Goal: Task Accomplishment & Management: Manage account settings

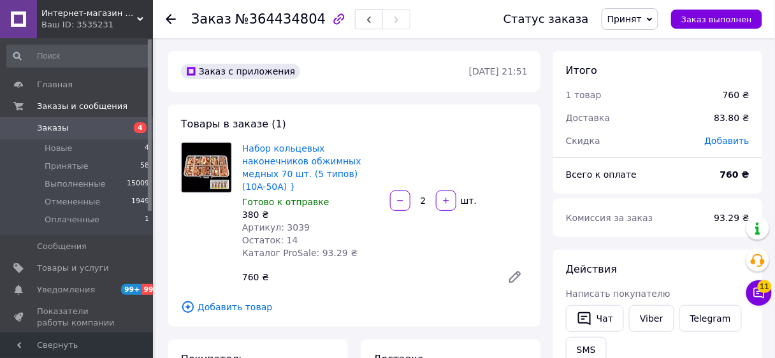
drag, startPoint x: 105, startPoint y: 22, endPoint x: 105, endPoint y: 40, distance: 17.8
click at [105, 22] on div "Ваш ID: 3535231" at bounding box center [97, 24] width 112 height 11
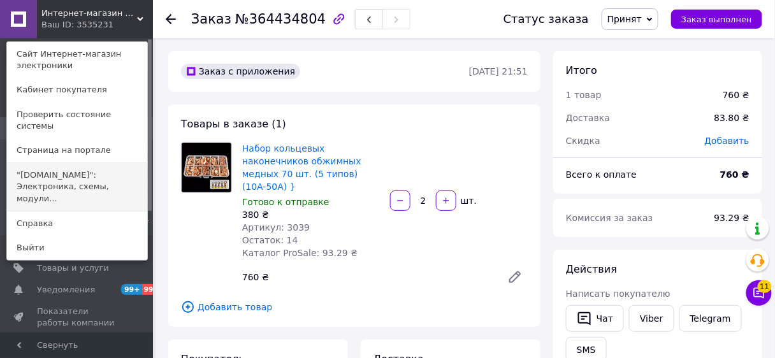
click at [111, 166] on link ""[DOMAIN_NAME]": Электроника, схемы, модули..." at bounding box center [77, 187] width 140 height 48
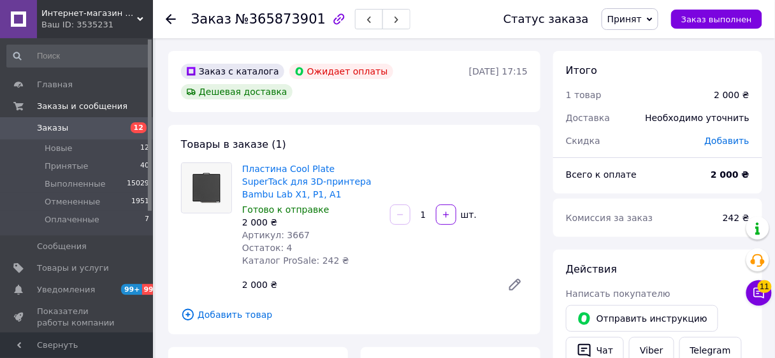
click at [653, 19] on icon at bounding box center [650, 20] width 6 height 6
click at [645, 65] on li "Отменен" at bounding box center [636, 63] width 68 height 19
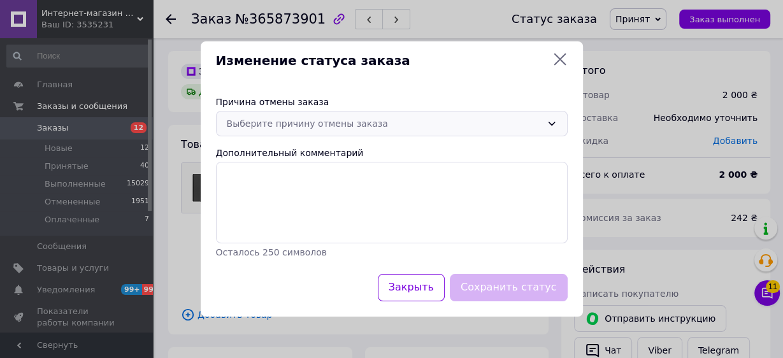
click at [549, 124] on icon at bounding box center [552, 124] width 10 height 10
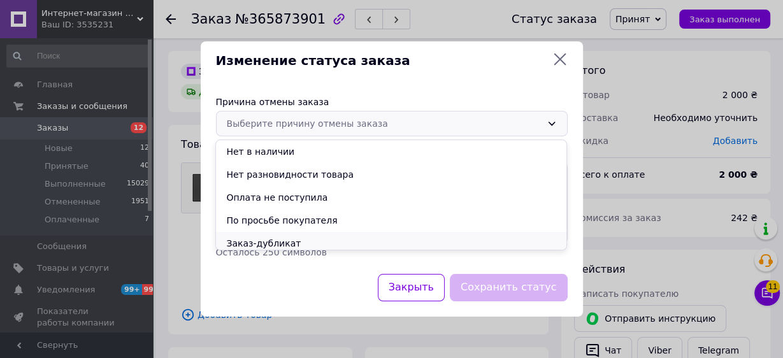
click at [389, 240] on li "Заказ-дубликат" at bounding box center [391, 243] width 350 height 23
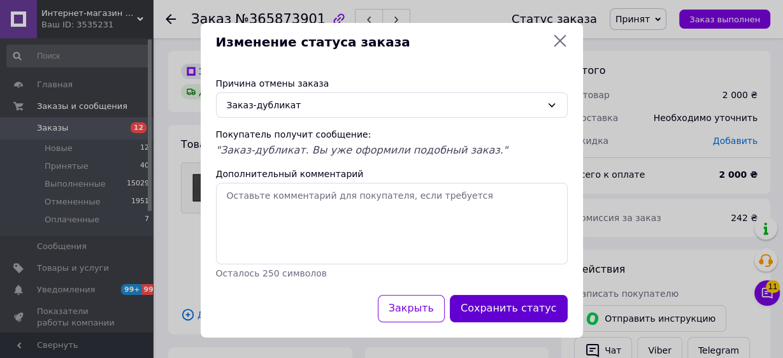
click at [498, 303] on button "Сохранить статус" at bounding box center [509, 308] width 118 height 27
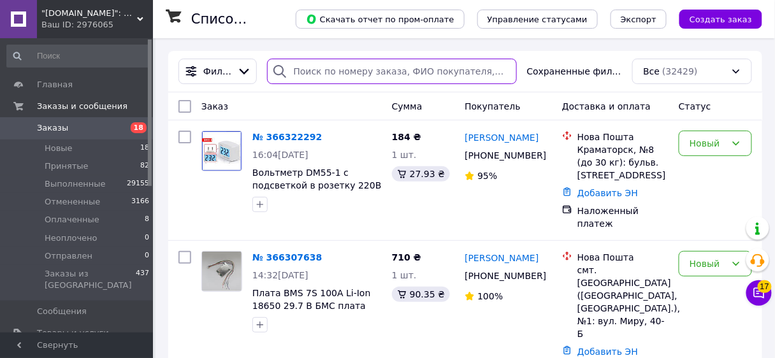
paste input "+380506581868"
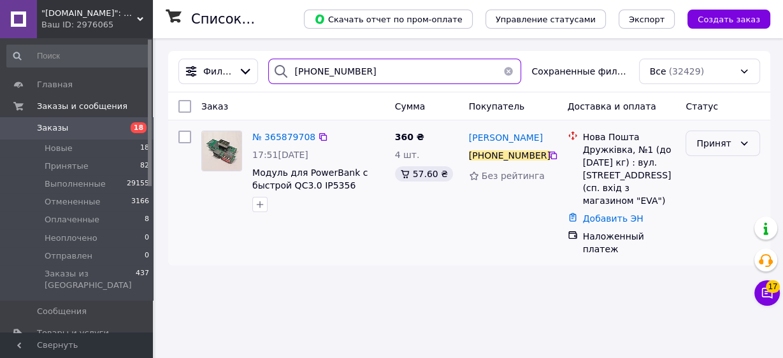
type input "+380506581868"
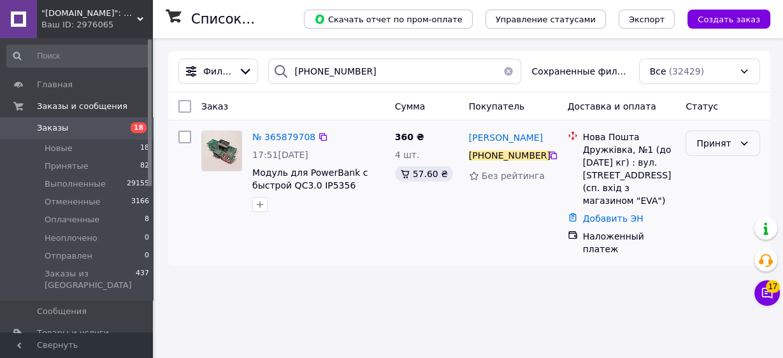
click at [742, 137] on div "Принят" at bounding box center [723, 143] width 75 height 25
click at [730, 190] on li "Отменен" at bounding box center [722, 193] width 73 height 23
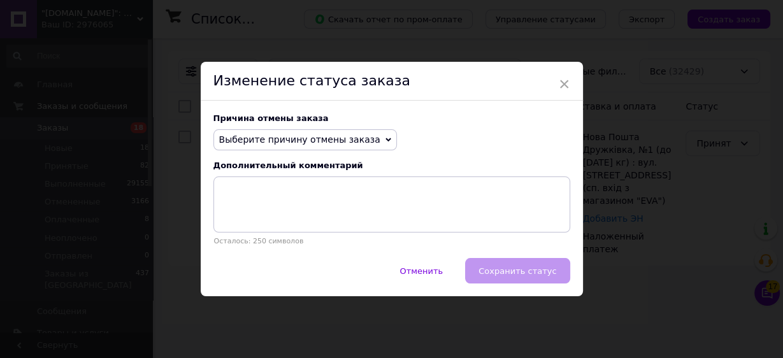
click at [386, 139] on icon at bounding box center [389, 140] width 6 height 6
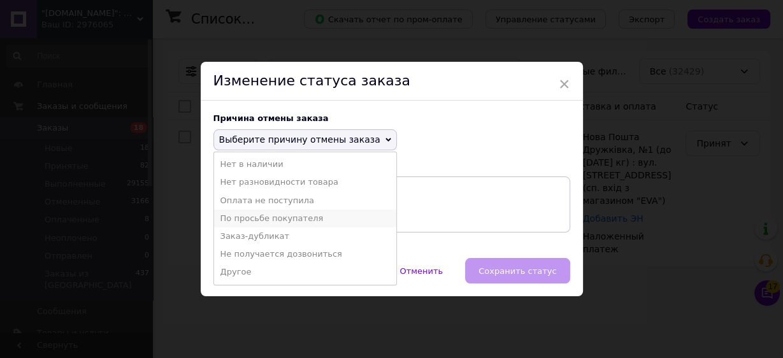
click at [296, 217] on li "По просьбе покупателя" at bounding box center [305, 219] width 182 height 18
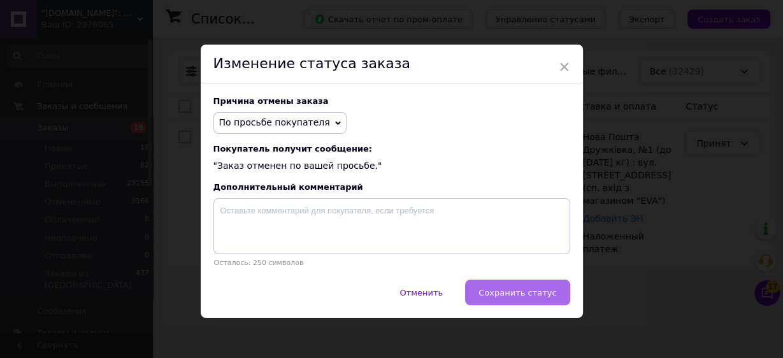
click at [505, 293] on span "Сохранить статус" at bounding box center [518, 293] width 78 height 10
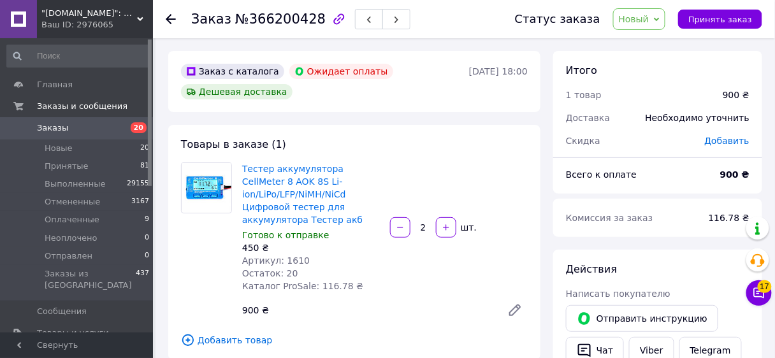
click at [663, 14] on span "Новый" at bounding box center [639, 19] width 53 height 22
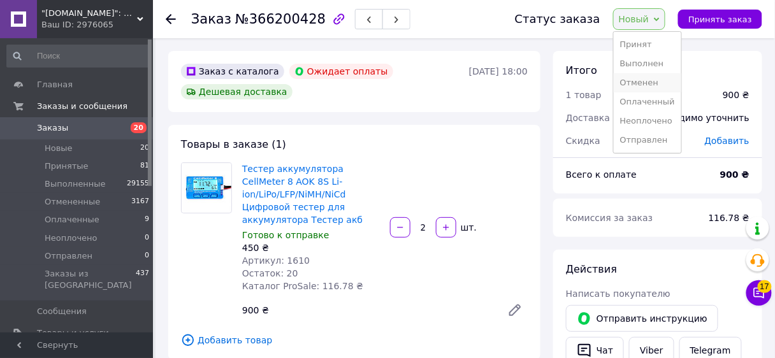
click at [659, 83] on li "Отменен" at bounding box center [648, 82] width 68 height 19
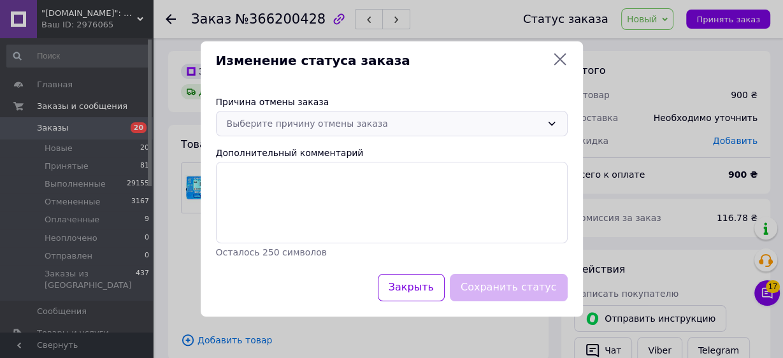
click at [549, 121] on icon at bounding box center [552, 124] width 10 height 10
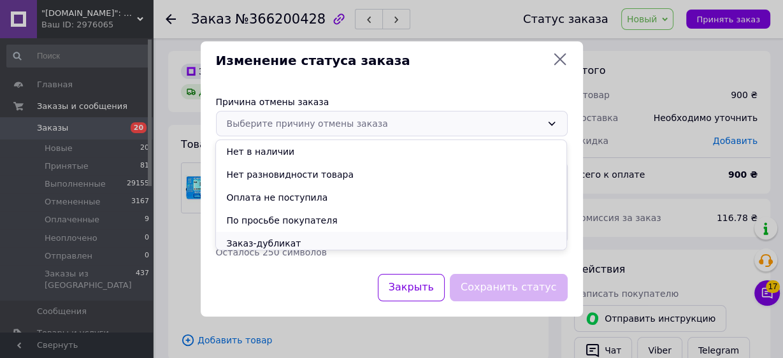
click at [401, 238] on li "Заказ-дубликат" at bounding box center [391, 243] width 350 height 23
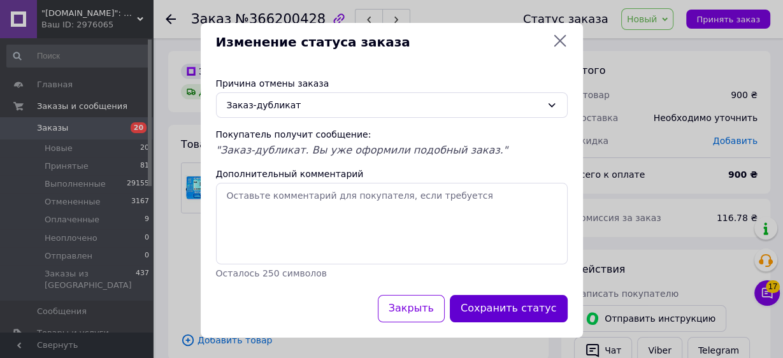
click at [494, 304] on button "Сохранить статус" at bounding box center [509, 308] width 118 height 27
